Goal: Transaction & Acquisition: Purchase product/service

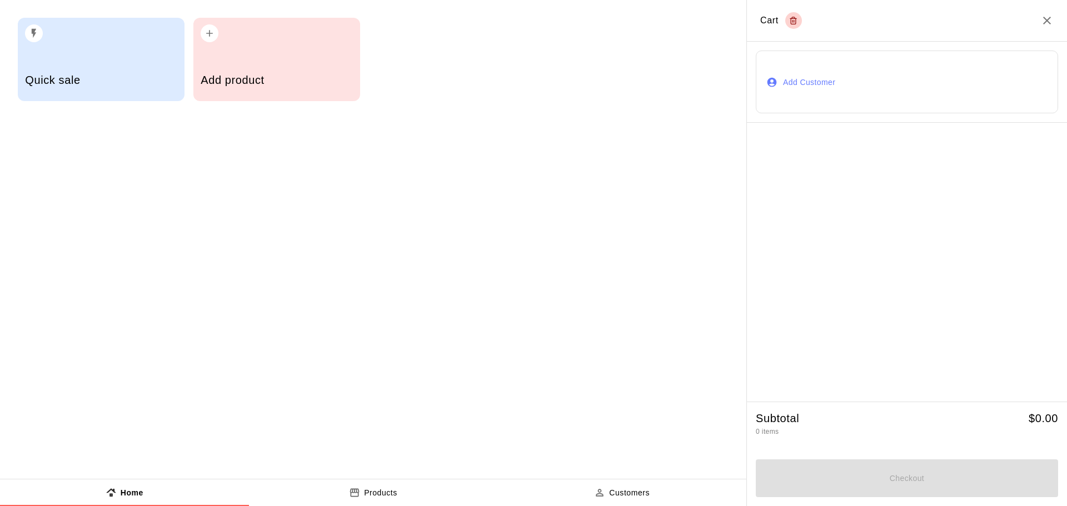
click at [268, 78] on h5 "Add product" at bounding box center [277, 80] width 152 height 15
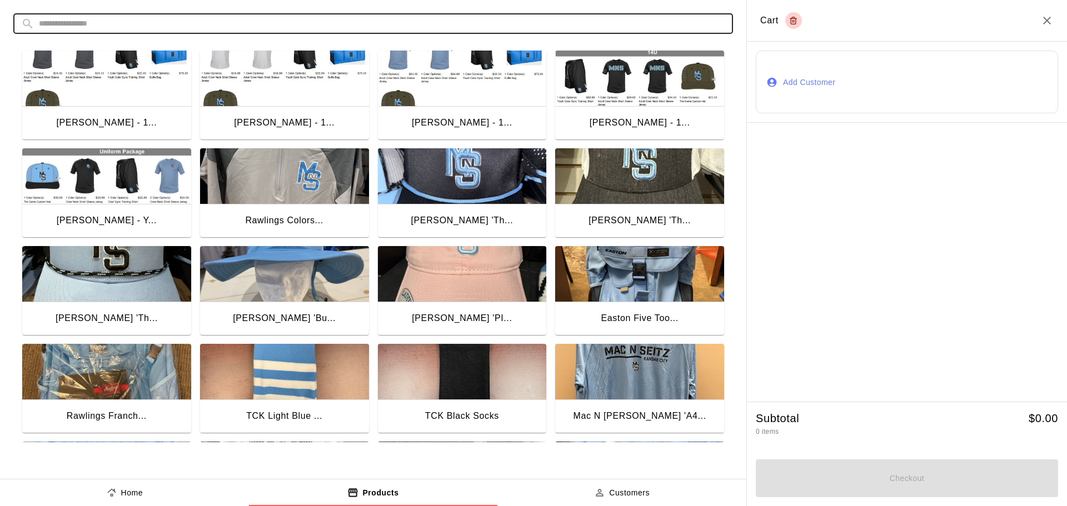
click at [401, 16] on input "text" at bounding box center [382, 23] width 687 height 21
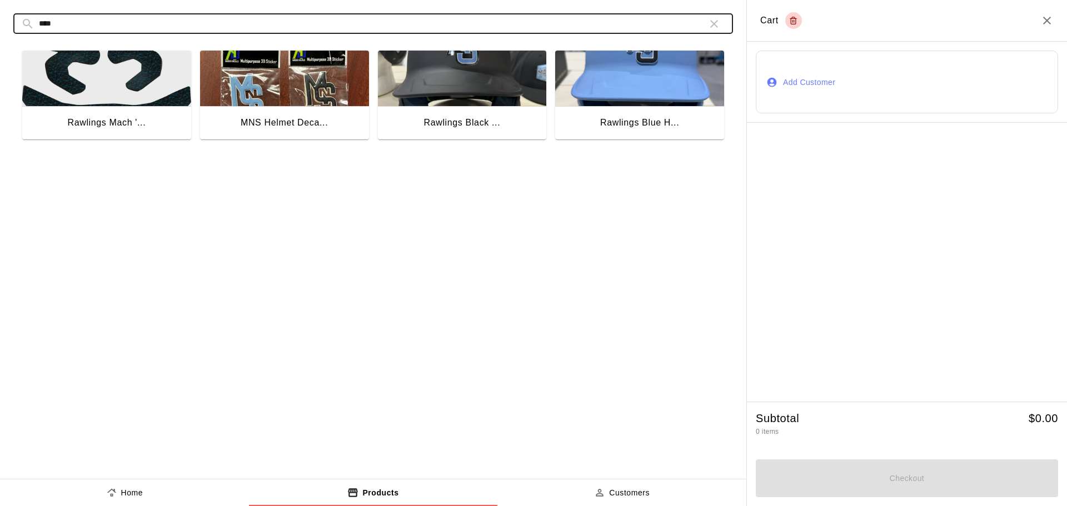
type input "****"
click at [107, 71] on img "button" at bounding box center [106, 79] width 169 height 56
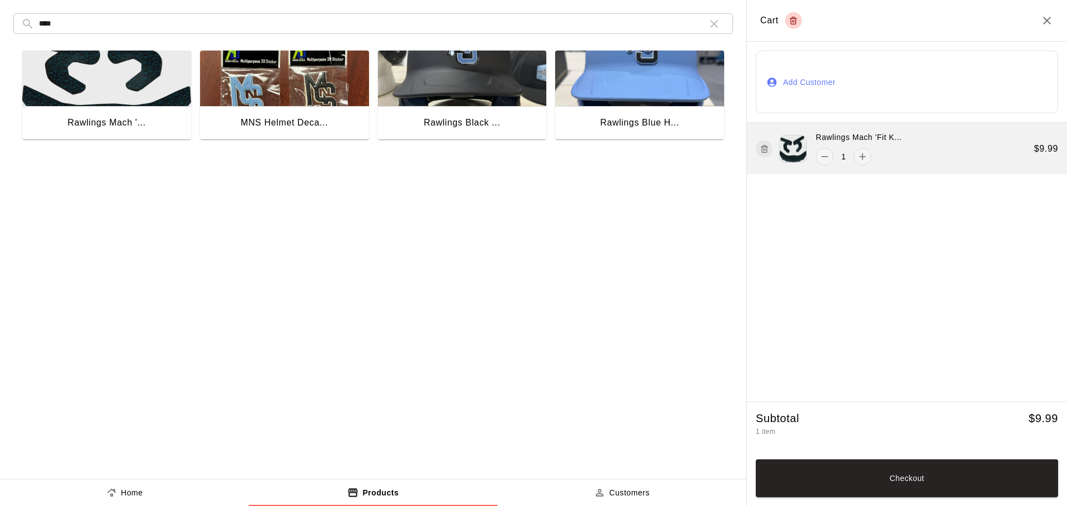
click at [794, 148] on img at bounding box center [793, 149] width 28 height 28
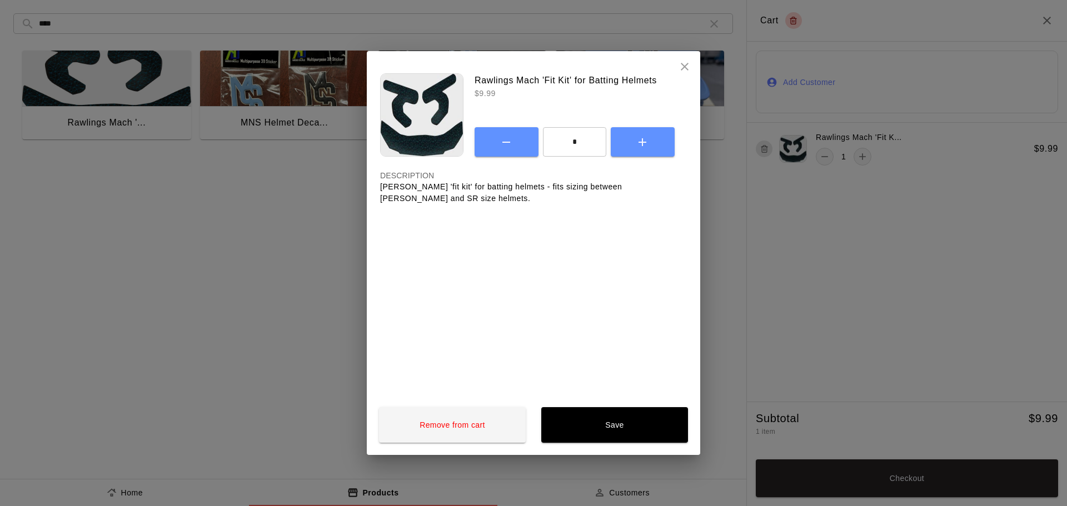
click at [690, 69] on icon "close" at bounding box center [684, 66] width 13 height 13
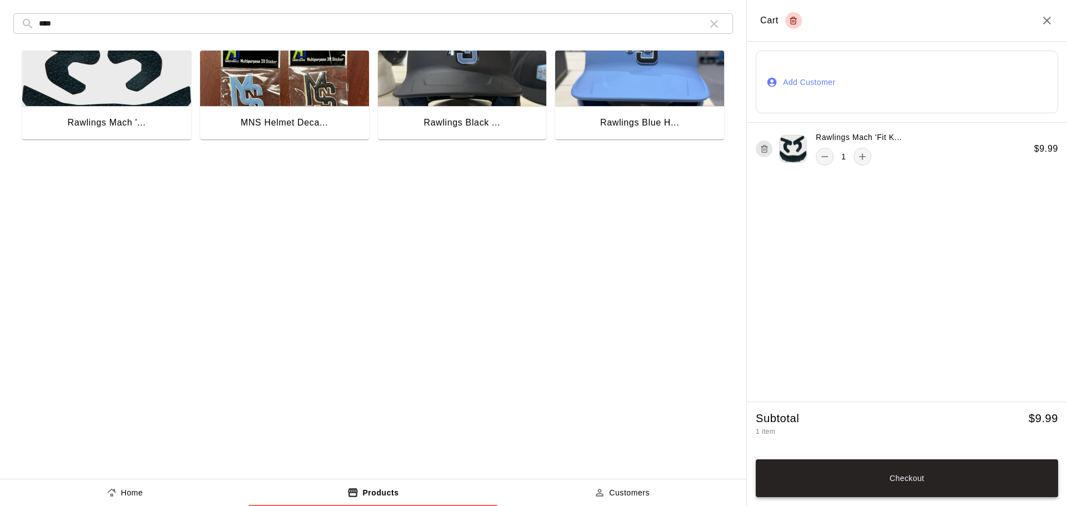
click at [977, 461] on button "Checkout" at bounding box center [907, 479] width 302 height 38
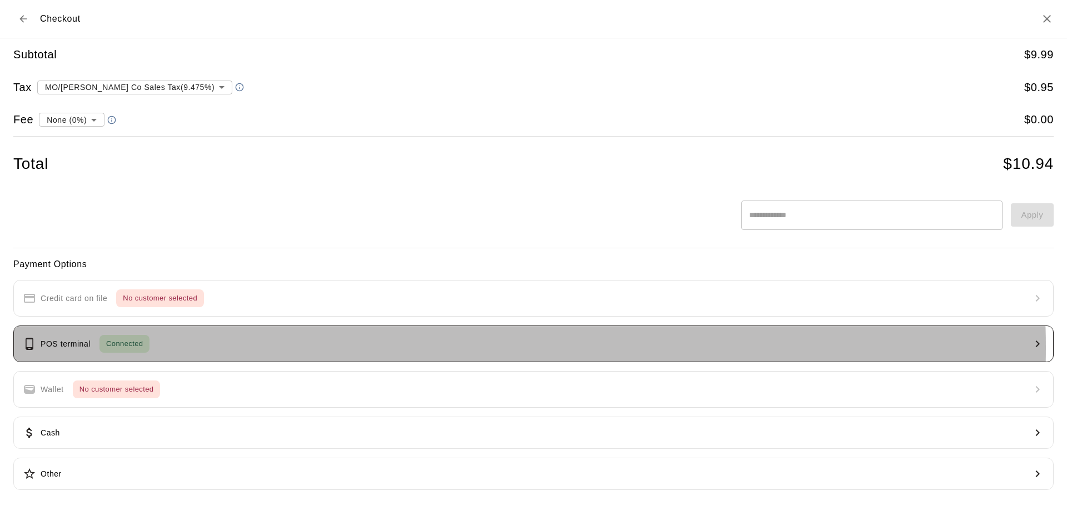
click at [359, 347] on button "POS terminal Connected" at bounding box center [533, 344] width 1041 height 37
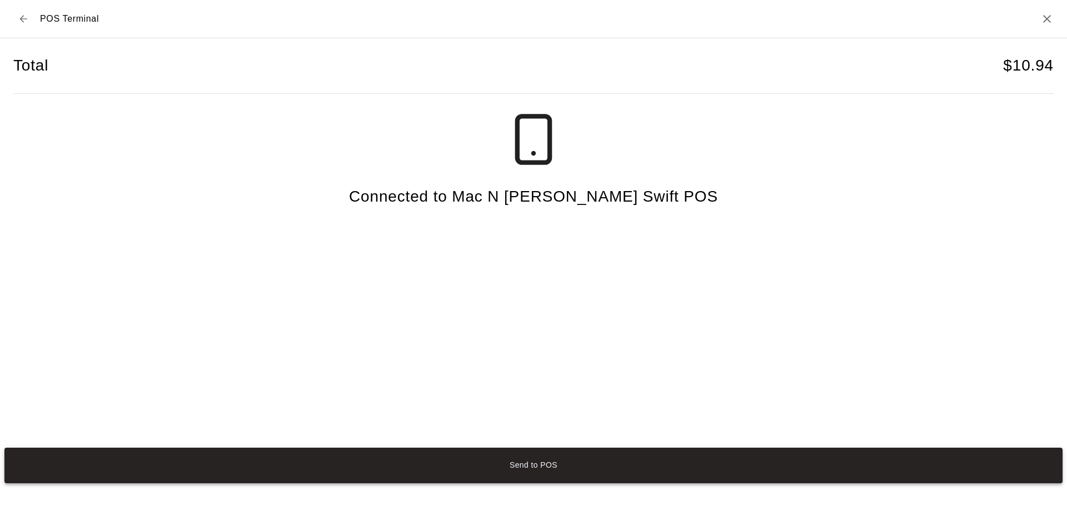
click at [625, 469] on button "Send to POS" at bounding box center [533, 466] width 1058 height 36
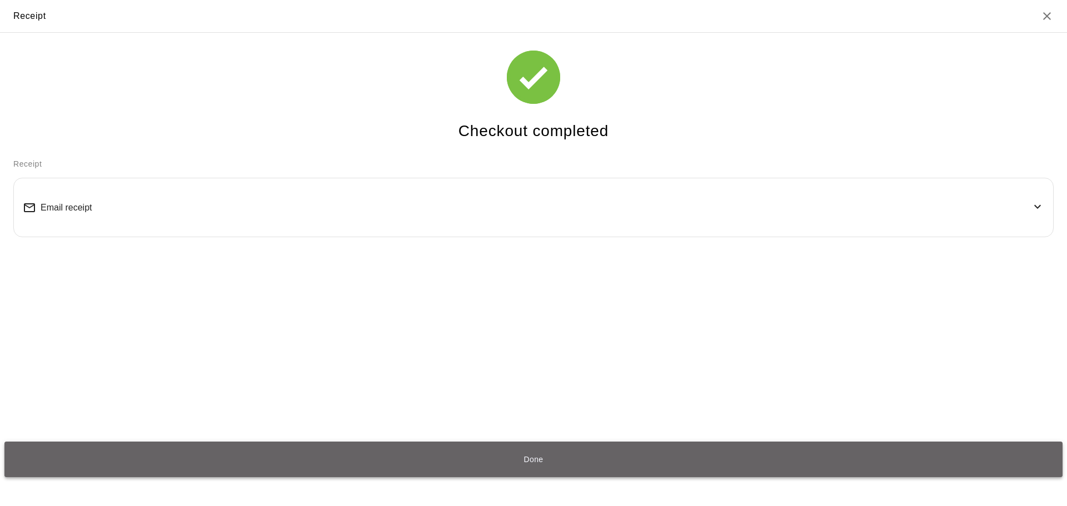
click at [613, 460] on button "Done" at bounding box center [533, 460] width 1058 height 36
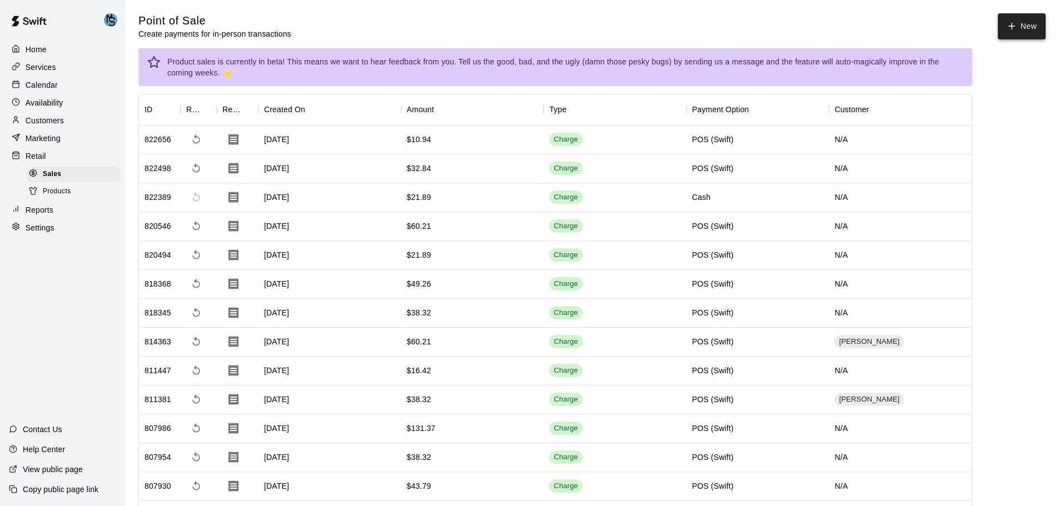
click at [1029, 22] on button "New" at bounding box center [1022, 26] width 48 height 26
